Goal: Information Seeking & Learning: Learn about a topic

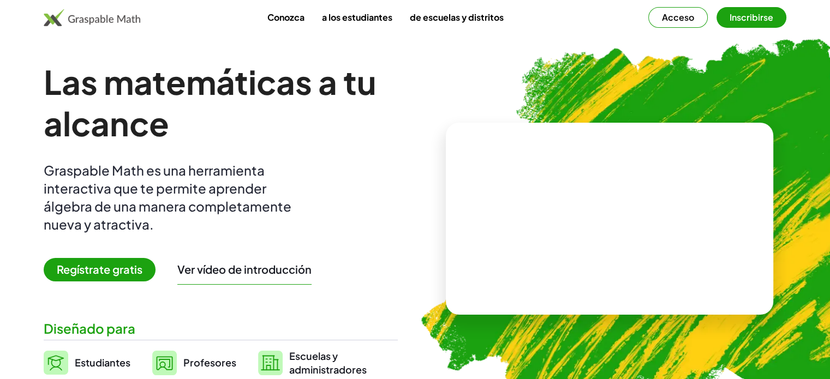
click at [192, 196] on div "Graspable Math es una herramienta interactiva que te permite aprender álgebra d…" at bounding box center [175, 197] width 262 height 72
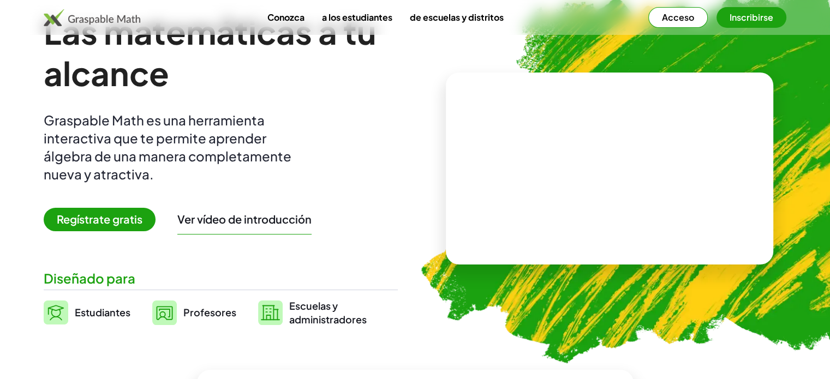
scroll to position [55, 0]
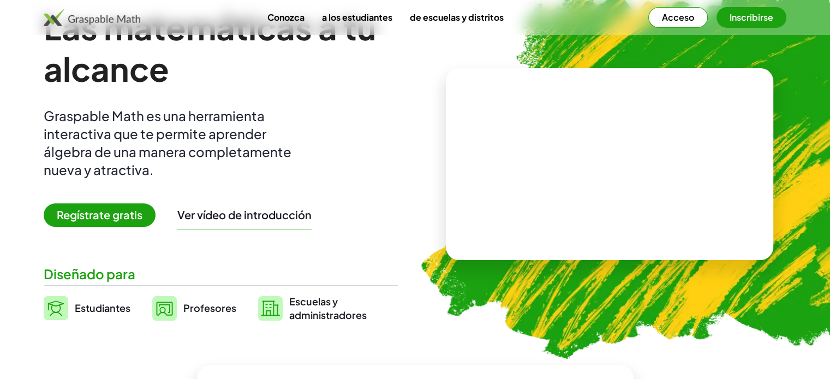
click at [220, 216] on font "Ver vídeo de introducción" at bounding box center [244, 215] width 134 height 14
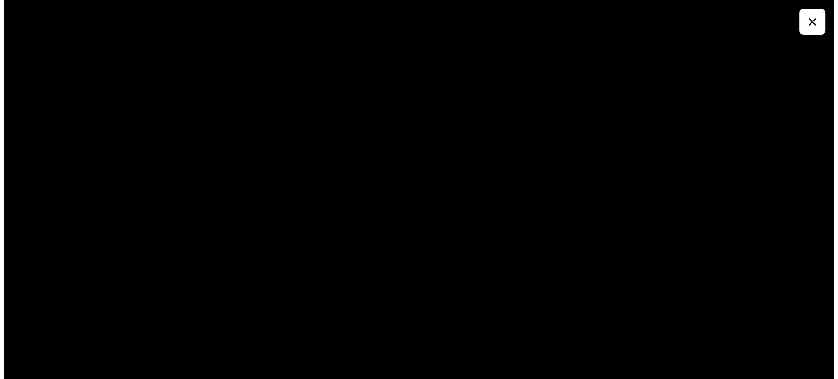
scroll to position [0, 0]
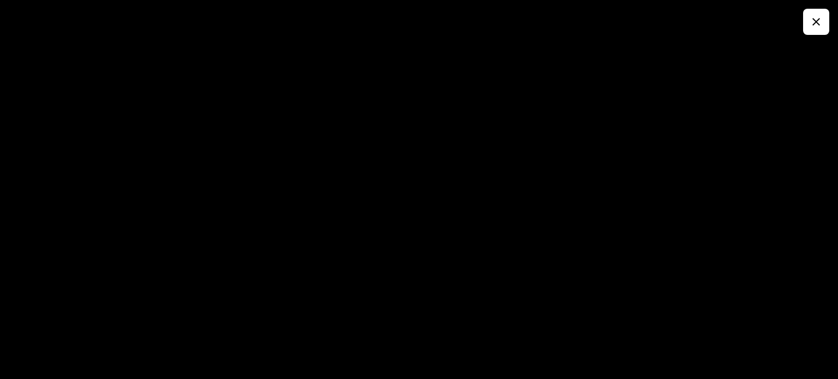
click at [802, 22] on div at bounding box center [419, 189] width 838 height 379
click at [805, 22] on button "button" at bounding box center [816, 22] width 26 height 26
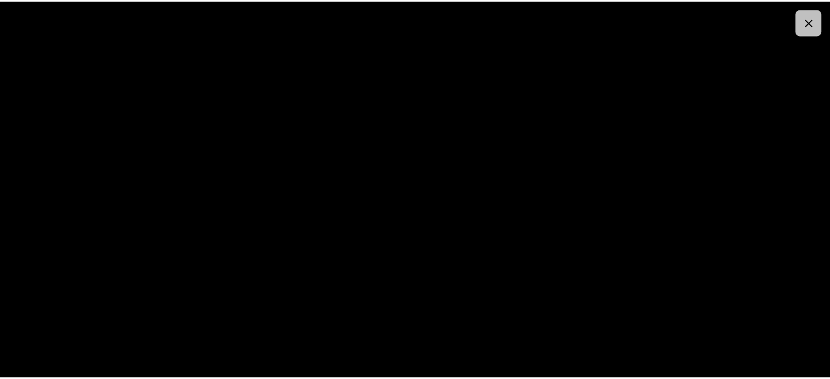
scroll to position [55, 0]
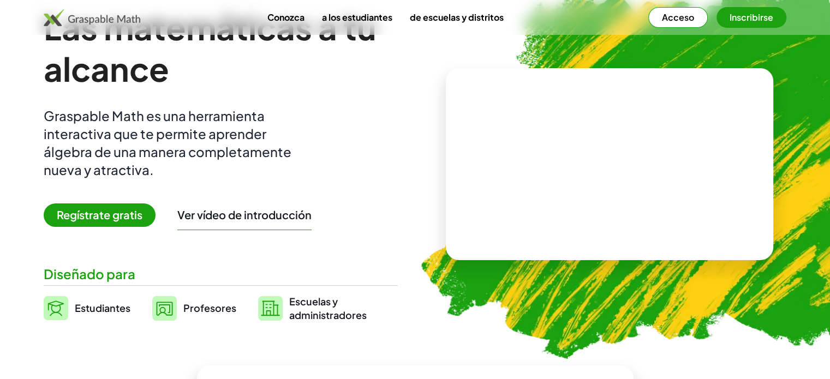
click at [101, 316] on link "Estudiantes" at bounding box center [87, 308] width 87 height 27
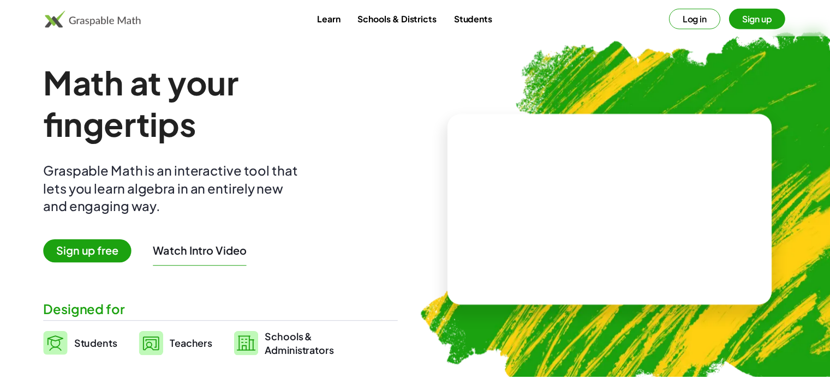
scroll to position [55, 0]
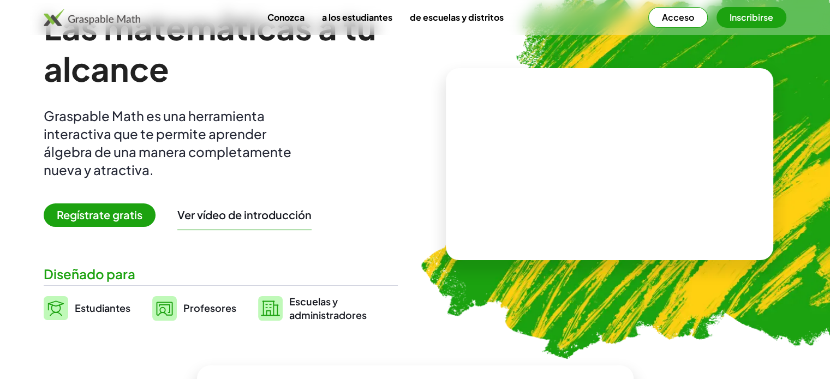
click at [146, 276] on div "Diseñado para" at bounding box center [221, 274] width 354 height 18
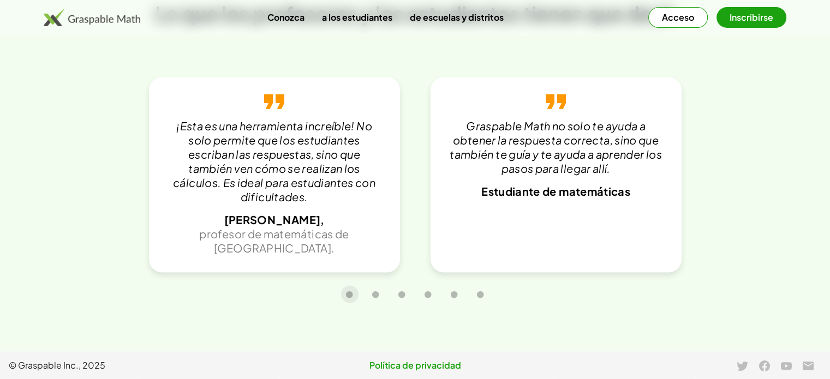
scroll to position [2491, 0]
